Goal: Use online tool/utility: Utilize a website feature to perform a specific function

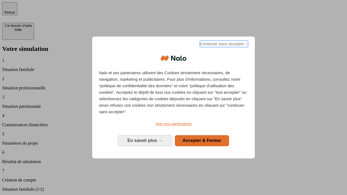
click at [223, 45] on span "Continuer sans accepter →" at bounding box center [224, 44] width 48 height 7
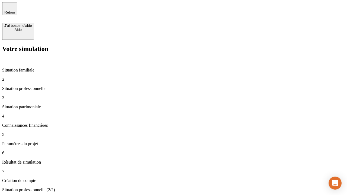
type input "30 000"
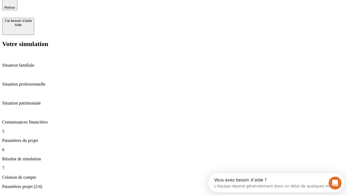
type input "25"
type input "1 000"
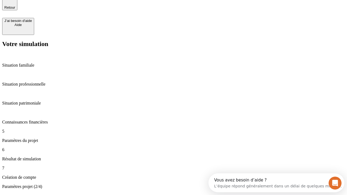
type input "640"
